Goal: Task Accomplishment & Management: Manage account settings

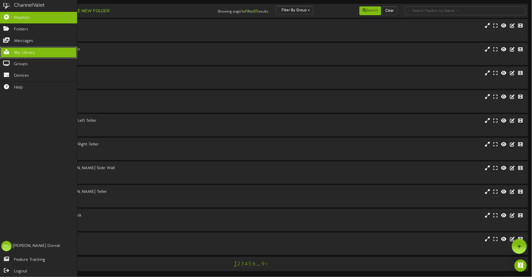
click at [4, 49] on icon at bounding box center [6, 51] width 13 height 4
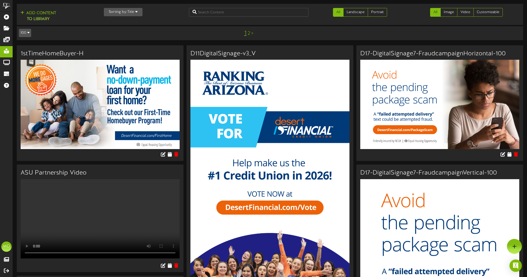
click at [161, 27] on td "100 5 10 25 50 100 1 2 >" at bounding box center [270, 33] width 506 height 14
click at [204, 14] on input "text" at bounding box center [249, 12] width 120 height 9
type input "grand"
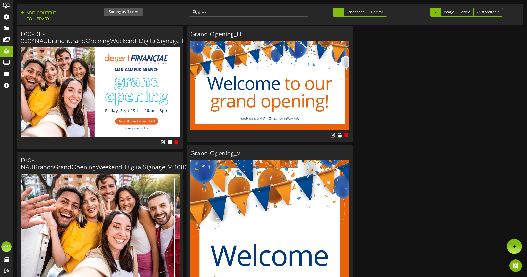
click at [168, 95] on img at bounding box center [100, 91] width 159 height 89
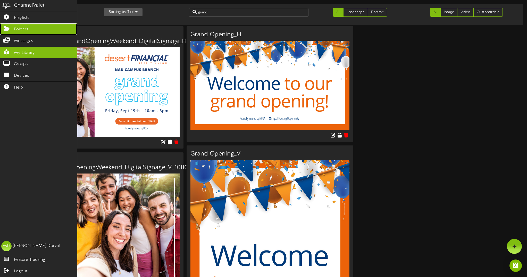
click at [23, 29] on span "Folders" at bounding box center [21, 30] width 14 height 6
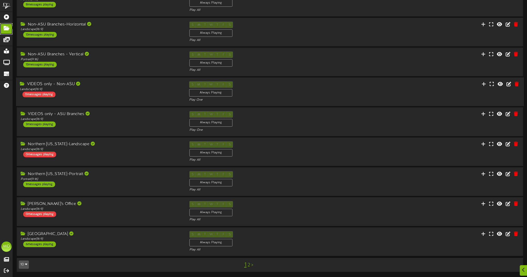
scroll to position [66, 0]
click at [95, 228] on div "[GEOGRAPHIC_DATA] Landscape ( 16:9 ) 6 messages playing S M T W T F S Always Pl…" at bounding box center [270, 241] width 508 height 29
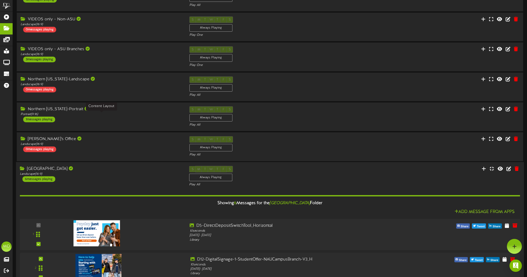
scroll to position [106, 0]
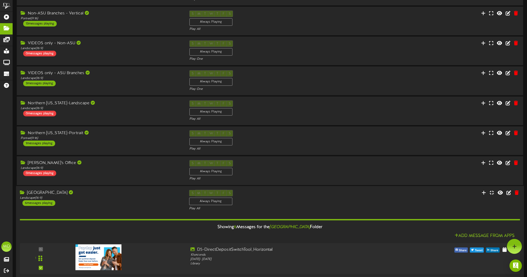
click at [98, 196] on div "[GEOGRAPHIC_DATA]" at bounding box center [101, 193] width 162 height 6
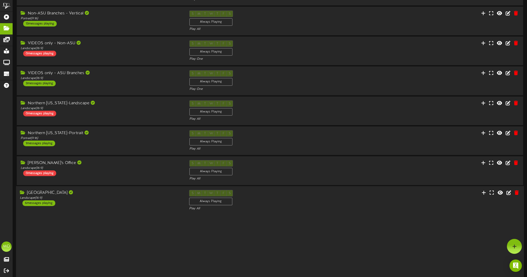
scroll to position [66, 0]
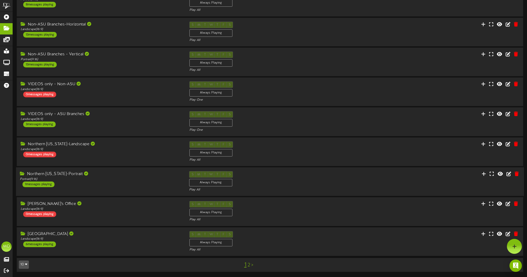
click at [127, 175] on div "Northern [US_STATE]-Portrait" at bounding box center [101, 174] width 162 height 6
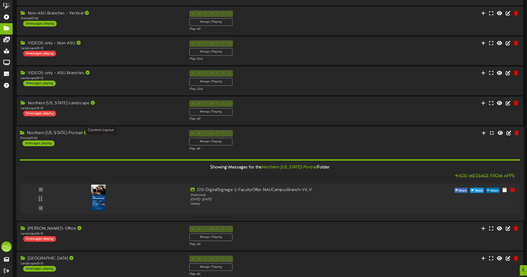
click at [124, 140] on div "Portrait ( 9:16 )" at bounding box center [101, 138] width 162 height 4
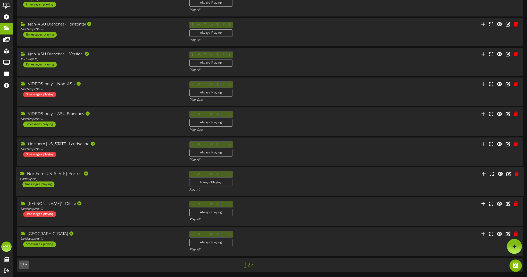
scroll to position [66, 0]
click at [124, 180] on div "Portrait ( 9:16 )" at bounding box center [101, 179] width 162 height 4
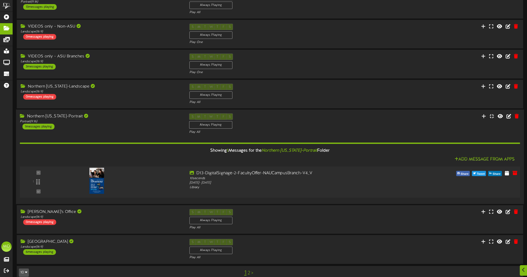
scroll to position [132, 0]
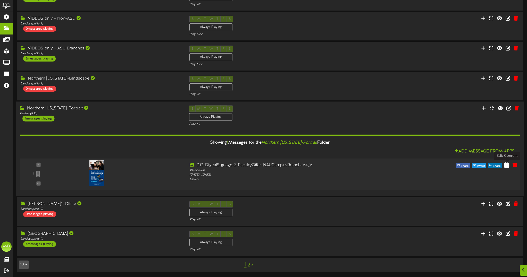
click at [508, 164] on icon at bounding box center [506, 165] width 5 height 6
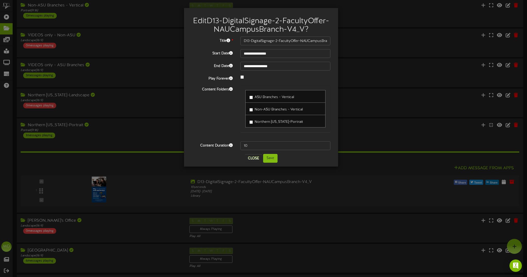
scroll to position [100, 0]
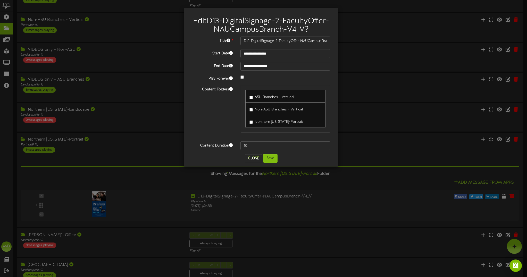
click at [221, 131] on div "Content Folders ASU Branches - Vertical Non-ASU Branches - [GEOGRAPHIC_DATA] [G…" at bounding box center [261, 111] width 146 height 52
click at [251, 163] on button "Close" at bounding box center [253, 158] width 17 height 8
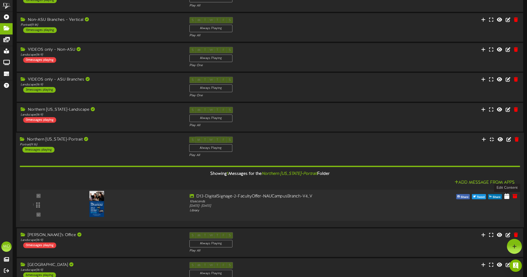
click at [507, 197] on icon at bounding box center [506, 196] width 5 height 6
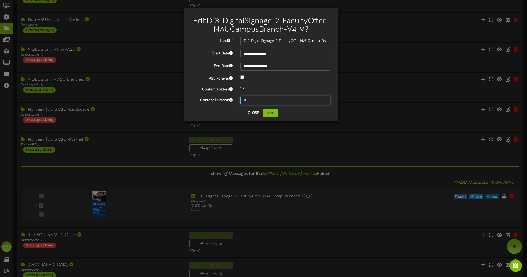
click at [254, 105] on input "10" at bounding box center [285, 100] width 90 height 9
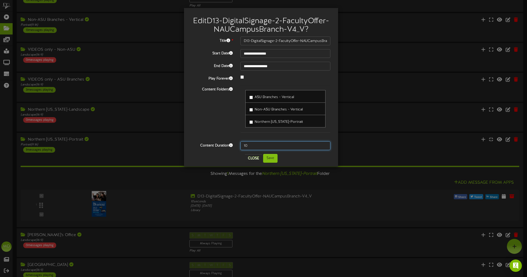
drag, startPoint x: 253, startPoint y: 110, endPoint x: 241, endPoint y: 110, distance: 12.4
click at [241, 110] on div "**********" at bounding box center [261, 94] width 139 height 114
type input "15"
click at [270, 163] on button "Save" at bounding box center [270, 158] width 14 height 9
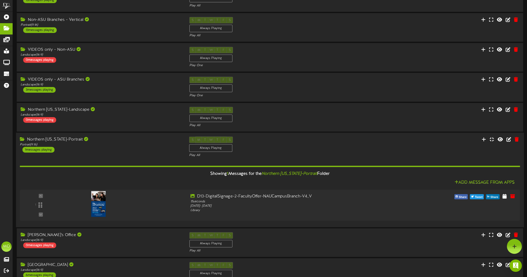
click at [311, 142] on div "S M T W T F S Always Playing Play All" at bounding box center [269, 147] width 169 height 21
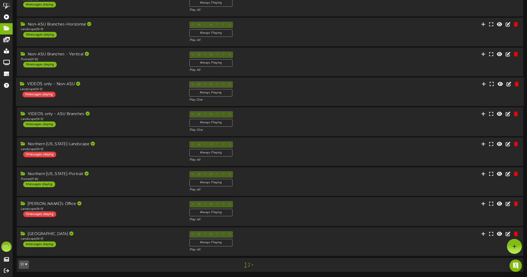
scroll to position [34, 0]
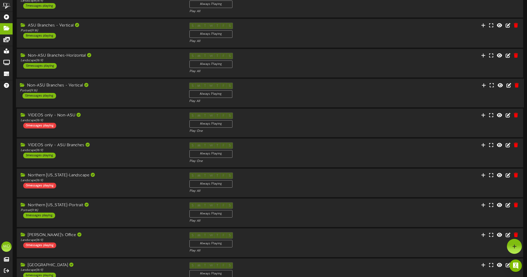
click at [159, 86] on div "Non-ASU Branches - Vertical" at bounding box center [101, 86] width 162 height 6
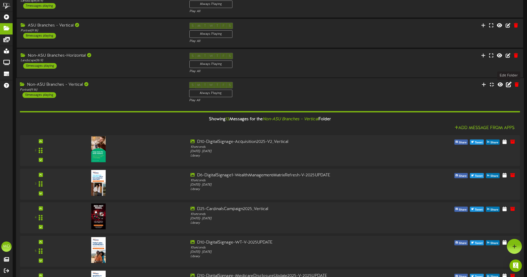
click at [509, 85] on icon at bounding box center [509, 85] width 6 height 6
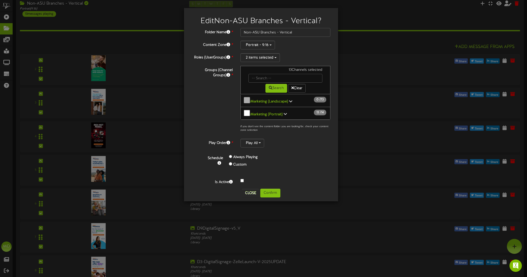
scroll to position [98, 0]
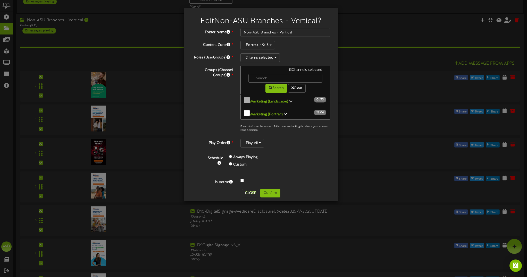
click at [301, 154] on div "Always Playing Custom" at bounding box center [263, 161] width 77 height 15
click at [320, 87] on div "Search Clear" at bounding box center [286, 88] width 82 height 10
drag, startPoint x: 329, startPoint y: 101, endPoint x: 329, endPoint y: 85, distance: 16.0
click at [329, 85] on div "13 Channels selected Search Clear Marketing (Landscape) 0 73" at bounding box center [286, 100] width 98 height 69
drag, startPoint x: 329, startPoint y: 100, endPoint x: 331, endPoint y: 113, distance: 13.0
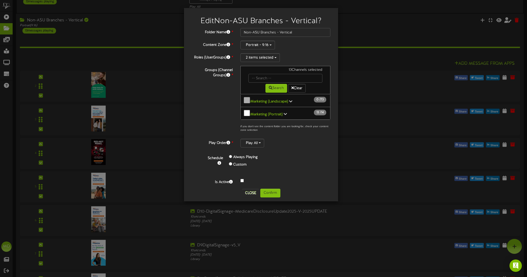
click at [331, 113] on div "13 Channels selected Search Clear Marketing (Landscape) 0 73" at bounding box center [286, 100] width 98 height 69
click at [284, 112] on icon at bounding box center [285, 114] width 3 height 4
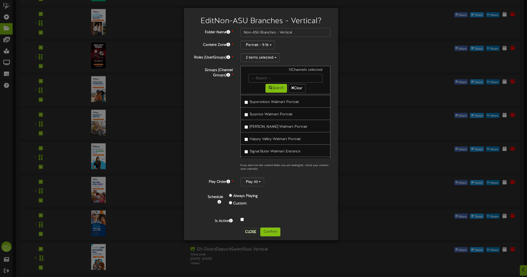
scroll to position [138, 0]
click at [249, 231] on button "Close" at bounding box center [250, 232] width 17 height 8
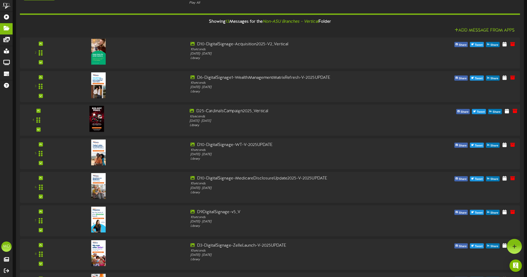
scroll to position [0, 0]
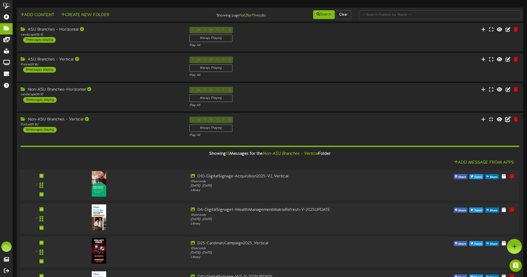
click at [117, 123] on div "Portrait ( 9:16 )" at bounding box center [101, 125] width 161 height 4
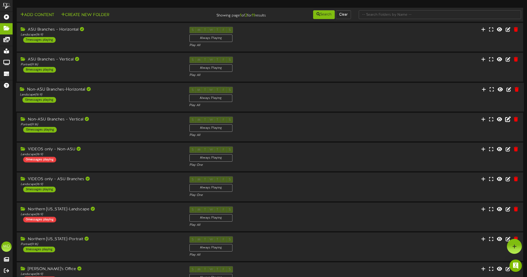
click at [125, 100] on div "Non-ASU Branches-Horizontal Landscape ( 16:9 ) 13 messages playing" at bounding box center [100, 95] width 169 height 16
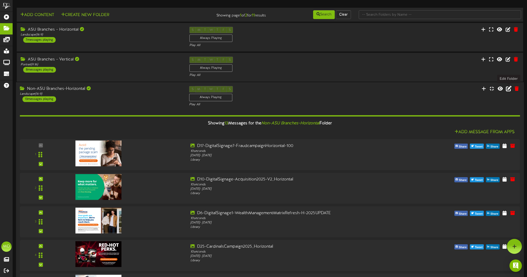
click at [508, 88] on icon at bounding box center [509, 89] width 6 height 6
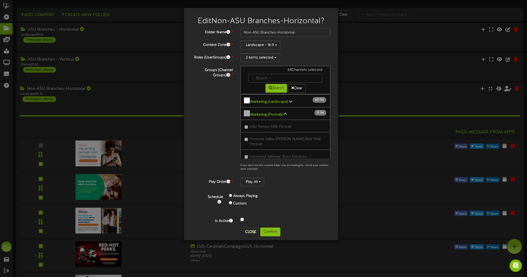
click at [289, 100] on icon at bounding box center [290, 102] width 3 height 4
click at [251, 229] on button "Close" at bounding box center [250, 232] width 17 height 8
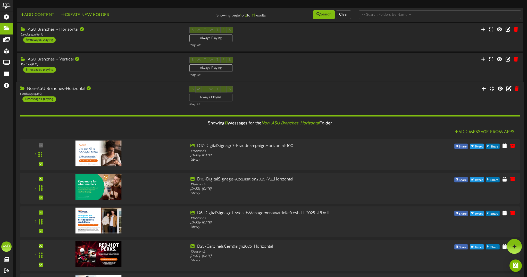
click at [124, 97] on div "Non-ASU Branches-Horizontal Landscape ( 16:9 ) 13 messages playing" at bounding box center [100, 94] width 169 height 16
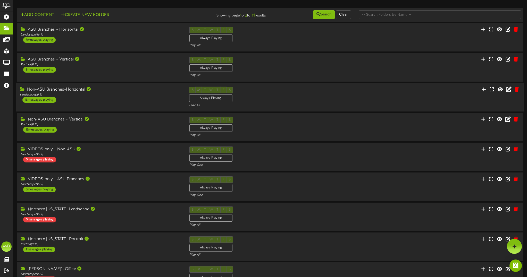
click at [168, 97] on div "Non-ASU Branches-Horizontal Landscape ( 16:9 ) 13 messages playing" at bounding box center [100, 95] width 169 height 16
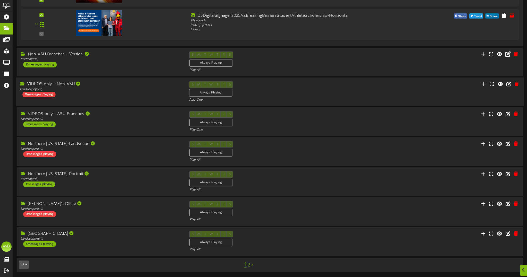
scroll to position [534, 0]
click at [157, 177] on div "Northern [US_STATE]-Portrait" at bounding box center [101, 174] width 162 height 6
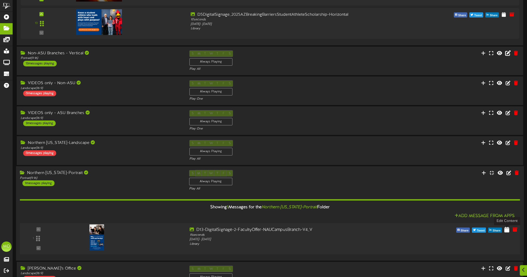
click at [507, 231] on icon at bounding box center [506, 230] width 5 height 6
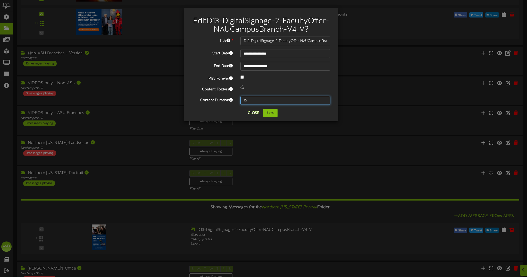
drag, startPoint x: 249, startPoint y: 107, endPoint x: 240, endPoint y: 108, distance: 9.6
click at [240, 105] on input "15" at bounding box center [285, 100] width 90 height 9
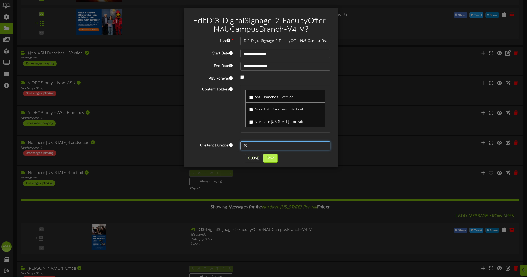
type input "10"
click at [273, 163] on button "Save" at bounding box center [270, 158] width 14 height 9
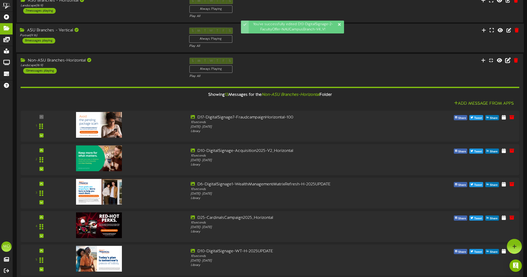
scroll to position [0, 0]
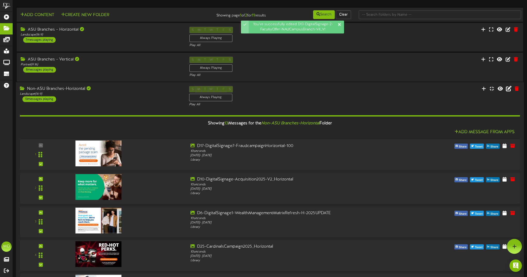
click at [120, 96] on div "Non-ASU Branches-Horizontal Landscape ( 16:9 ) 13 messages playing" at bounding box center [100, 94] width 169 height 16
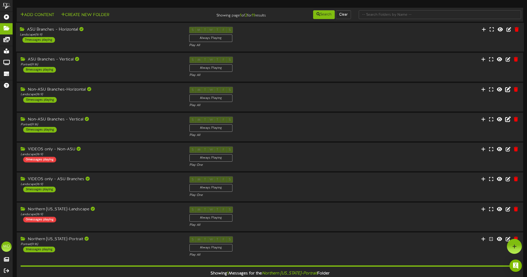
click at [151, 31] on div "ASU Branches - Horizontal" at bounding box center [101, 30] width 162 height 6
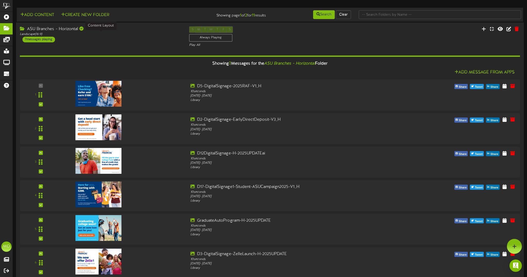
click at [150, 34] on div "Landscape ( 16:9 )" at bounding box center [101, 34] width 162 height 4
